Goal: Find specific page/section: Find specific page/section

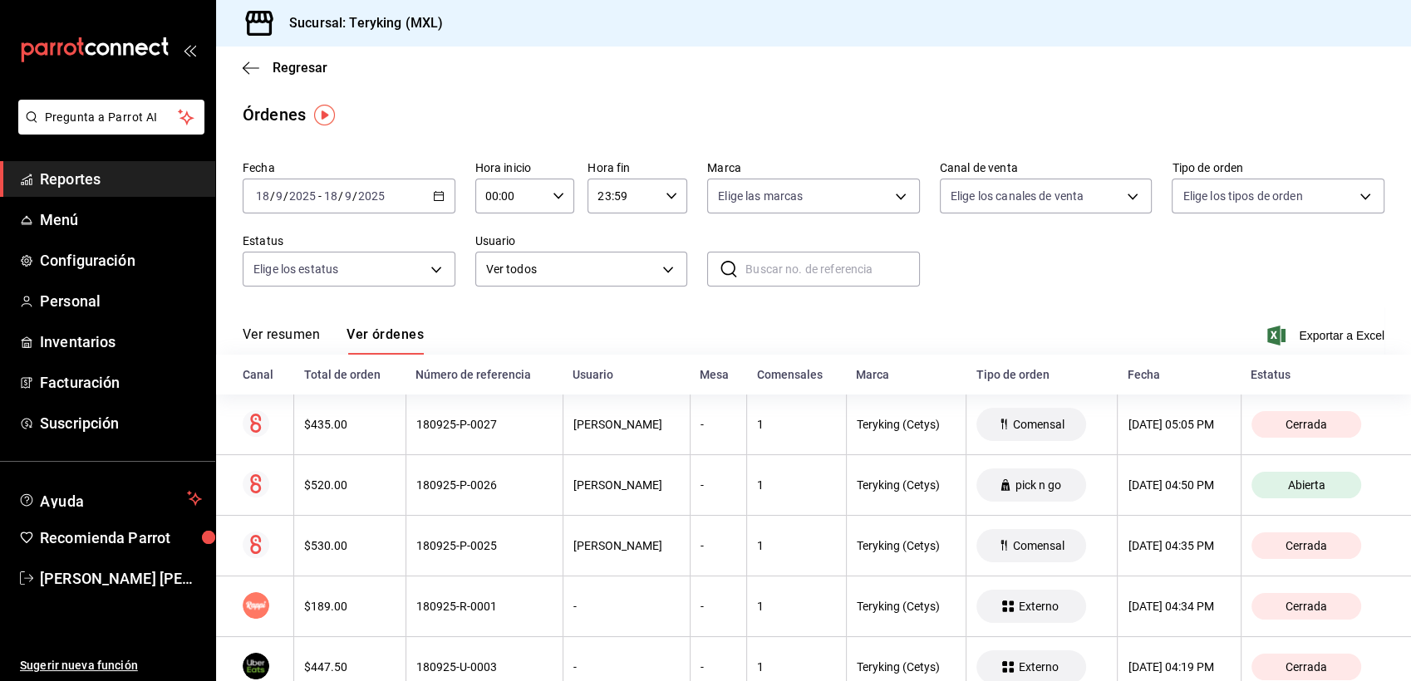
click at [68, 178] on span "Reportes" at bounding box center [121, 179] width 162 height 22
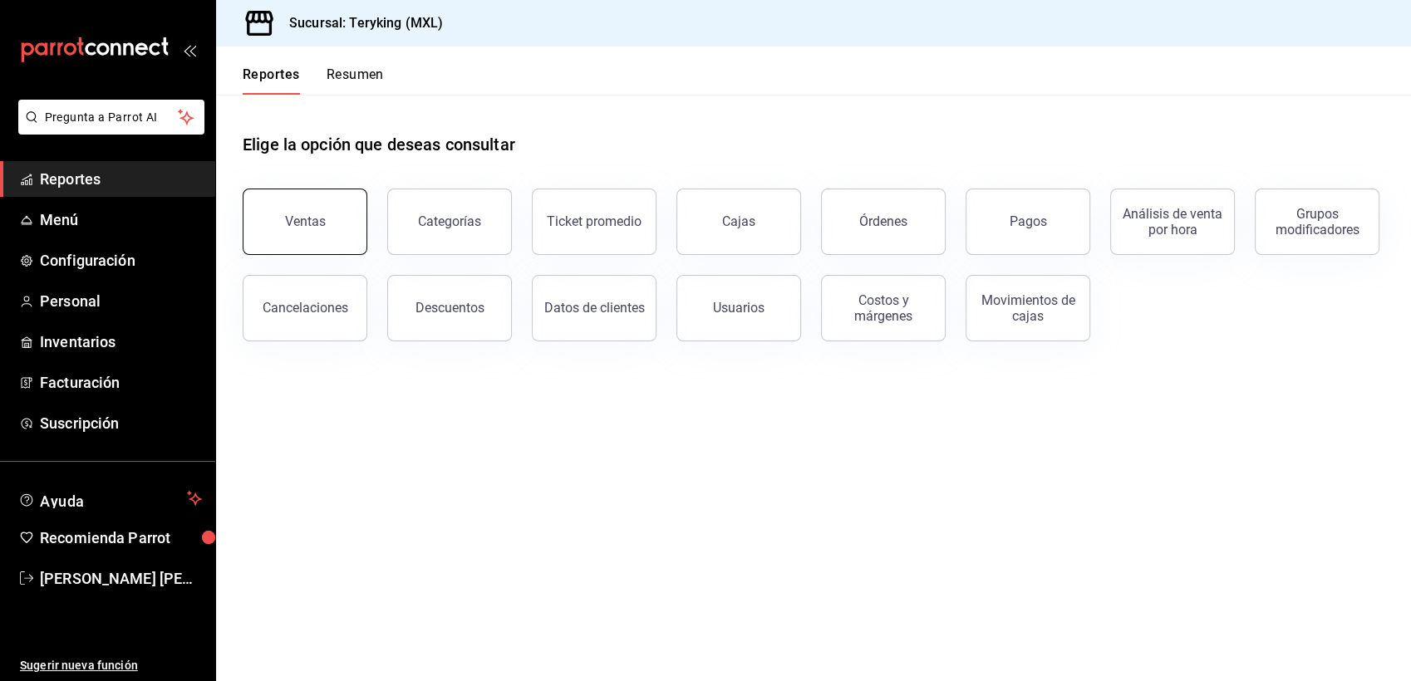
click at [338, 229] on button "Ventas" at bounding box center [305, 222] width 125 height 66
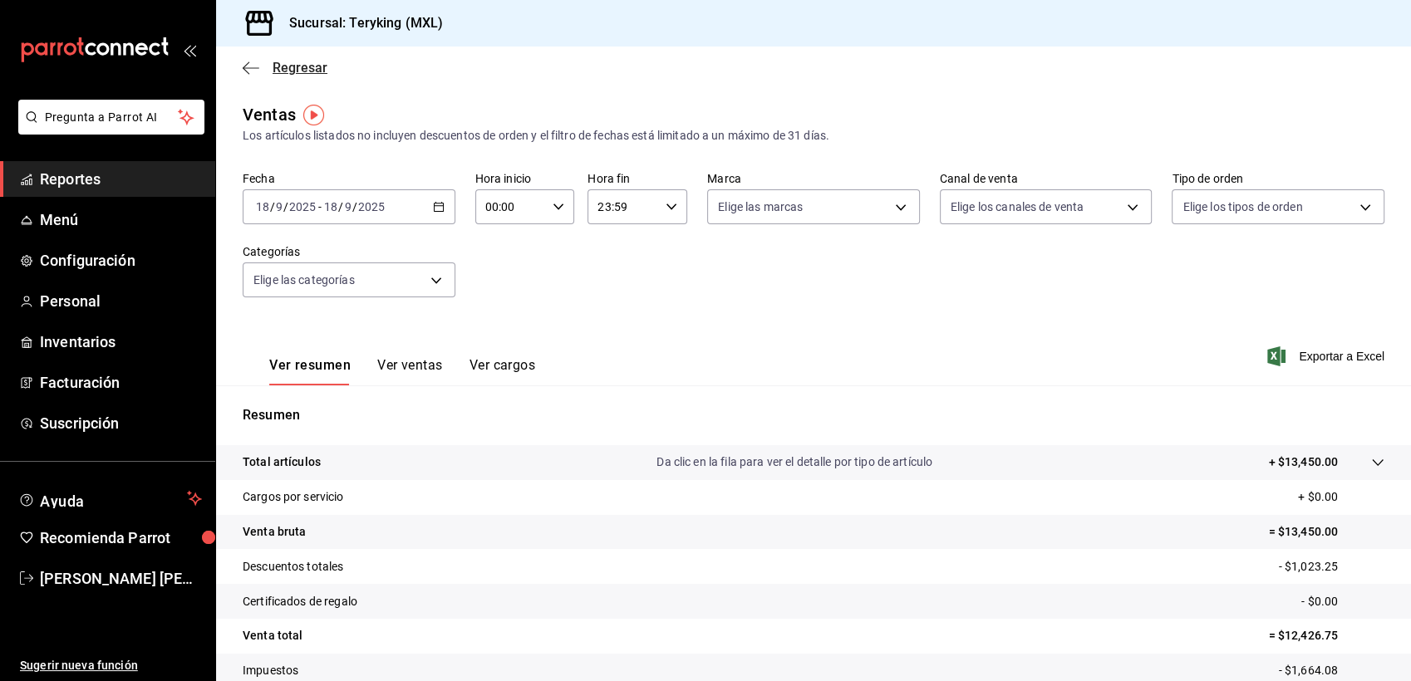
click at [293, 72] on span "Regresar" at bounding box center [300, 68] width 55 height 16
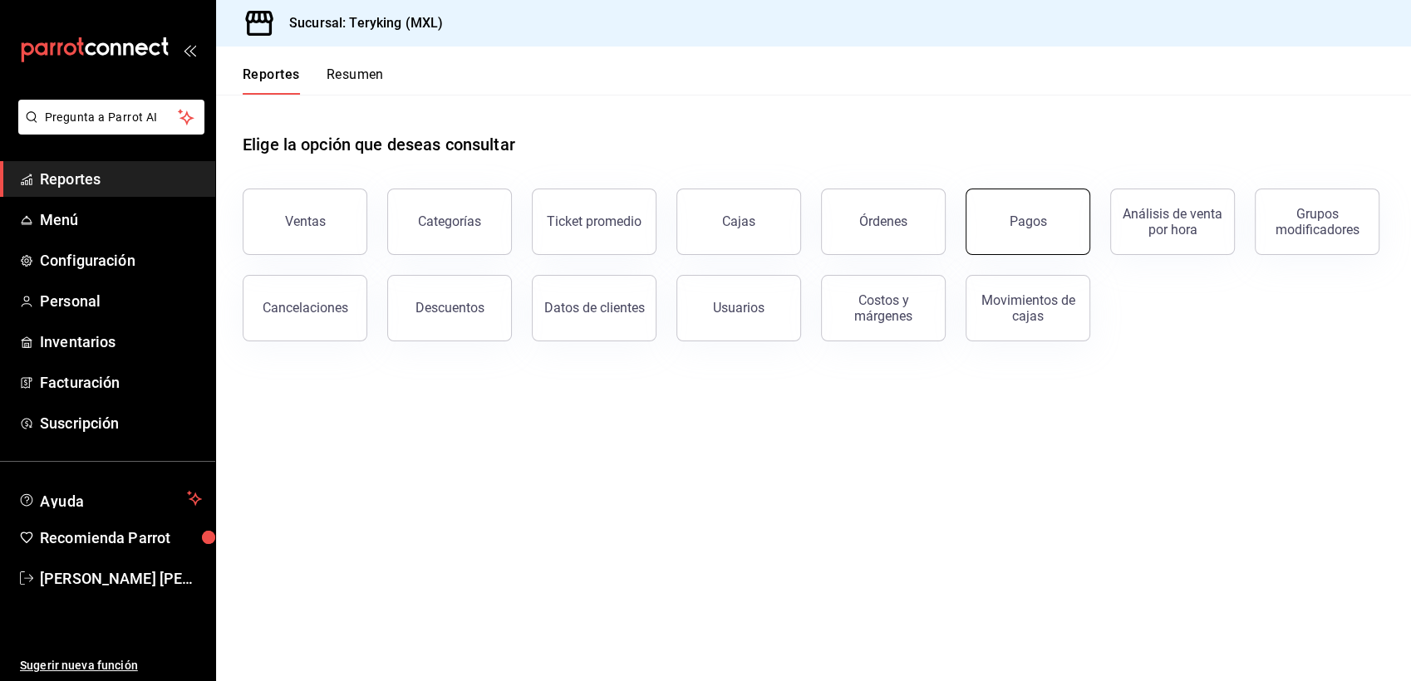
click at [1033, 229] on button "Pagos" at bounding box center [1027, 222] width 125 height 66
